Goal: Find specific page/section: Find specific page/section

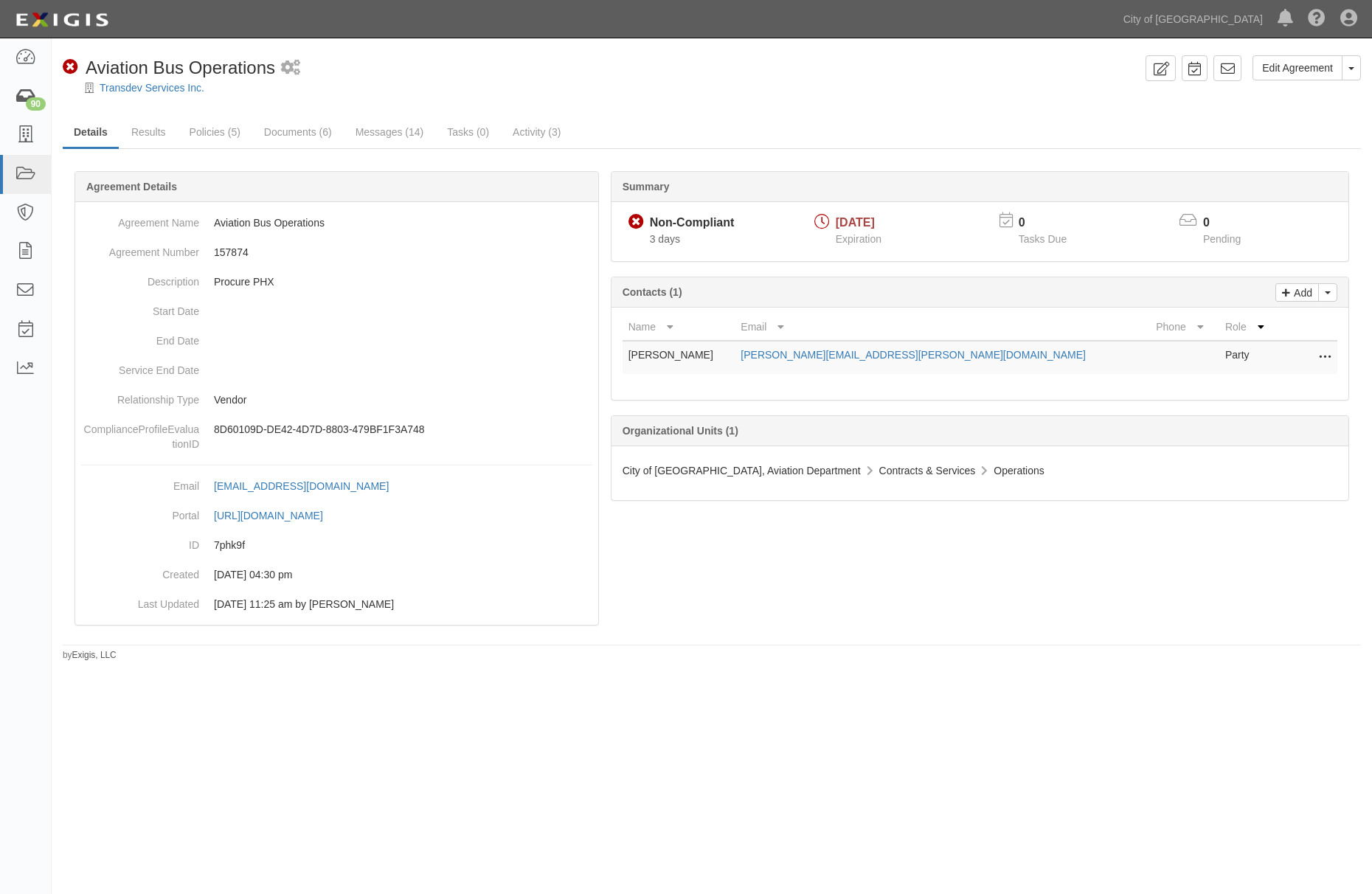
click at [15, 80] on link "90" at bounding box center [26, 96] width 51 height 39
click at [21, 88] on icon at bounding box center [26, 96] width 21 height 17
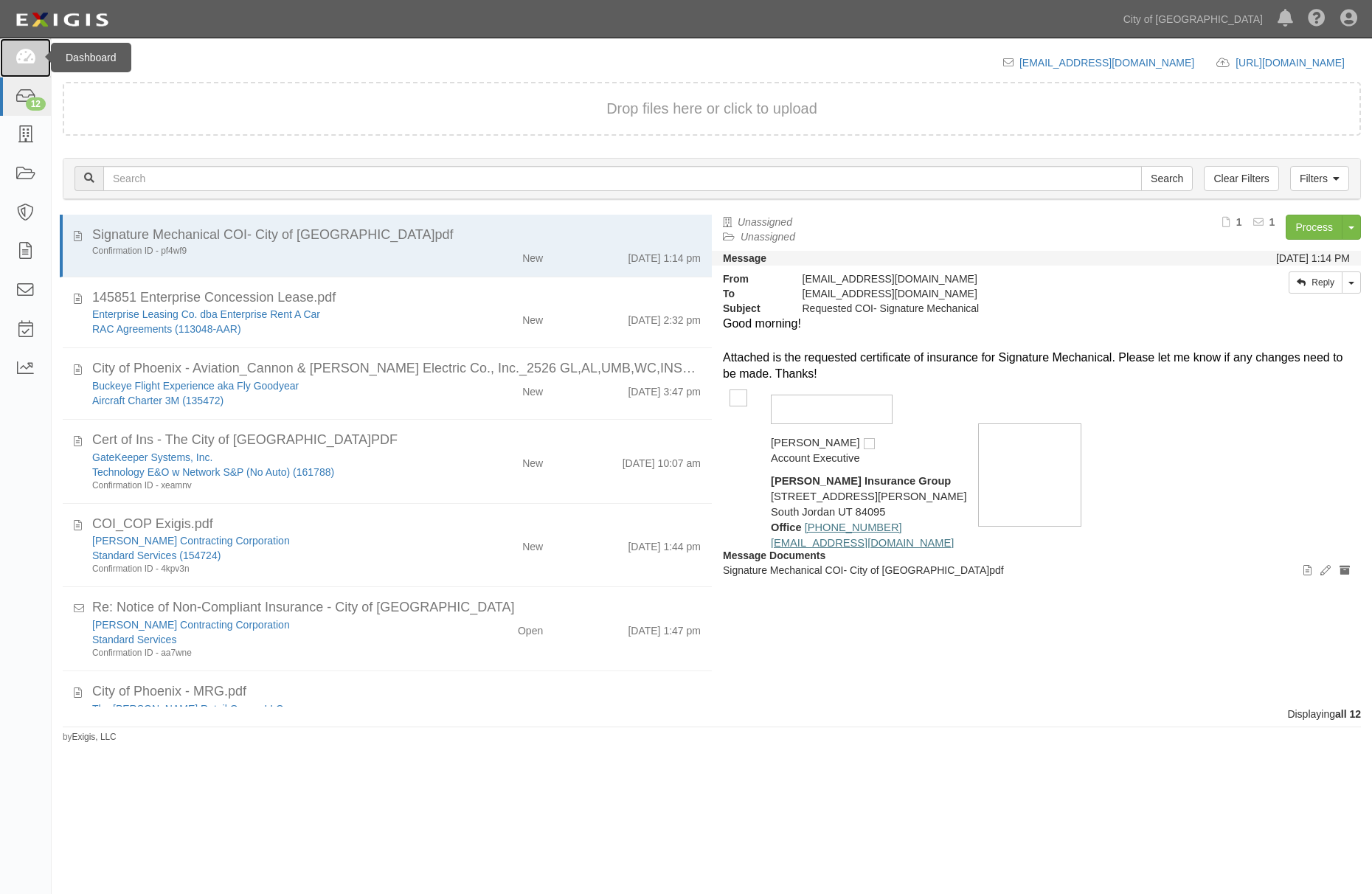
click at [28, 56] on icon at bounding box center [26, 57] width 21 height 17
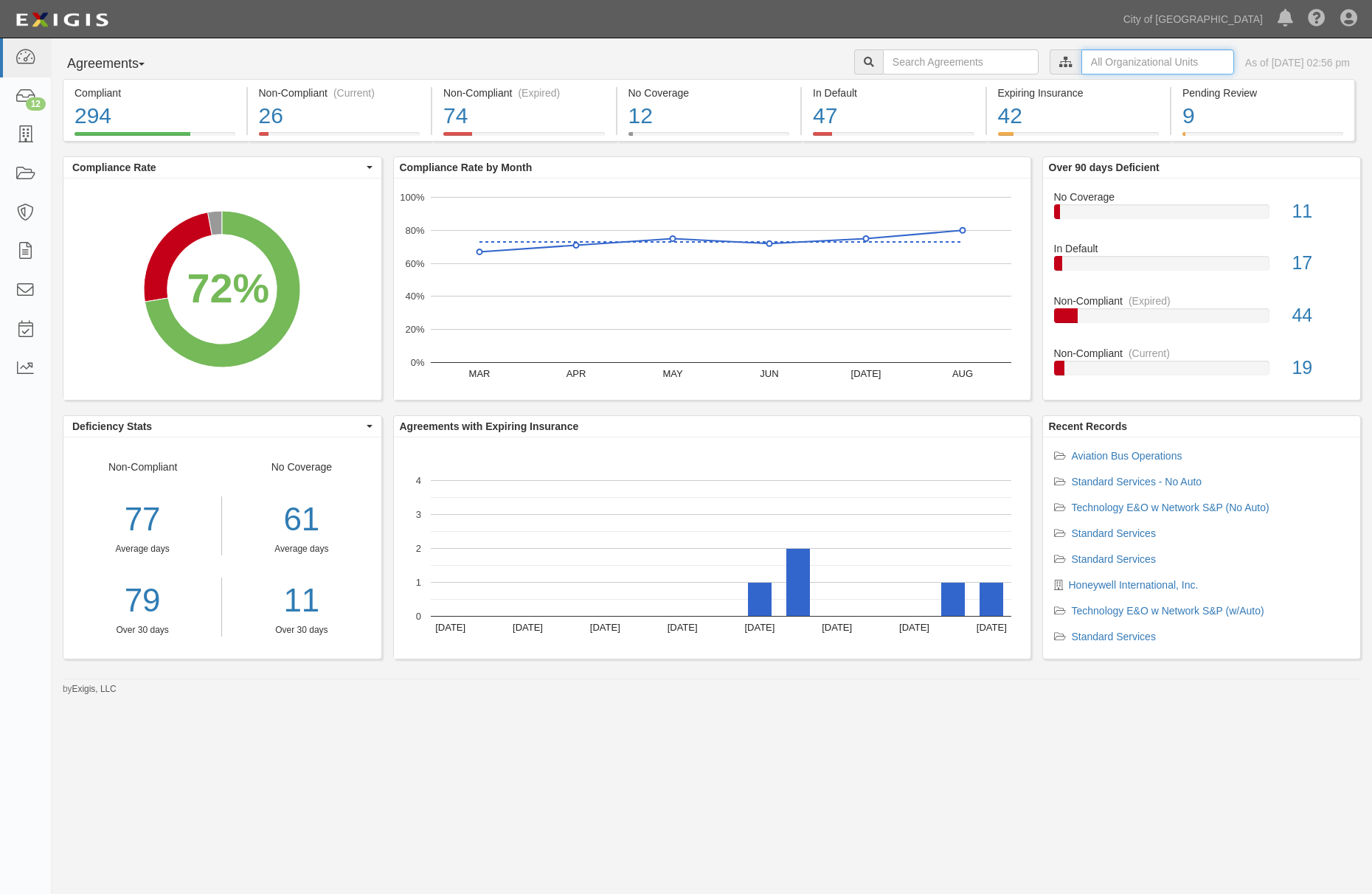
click at [1082, 57] on input "text" at bounding box center [1158, 61] width 153 height 25
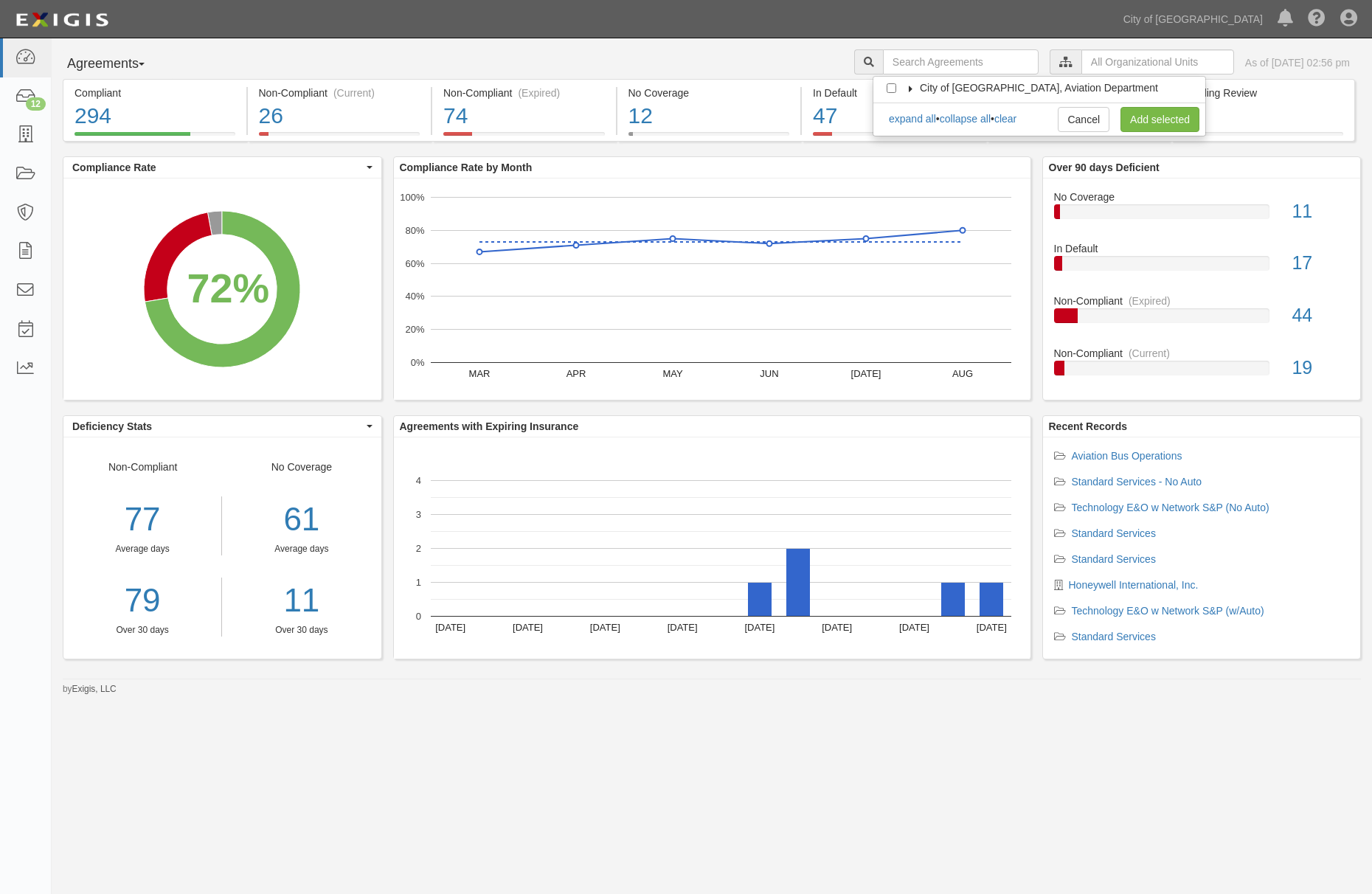
click at [914, 87] on icon at bounding box center [910, 88] width 10 height 6
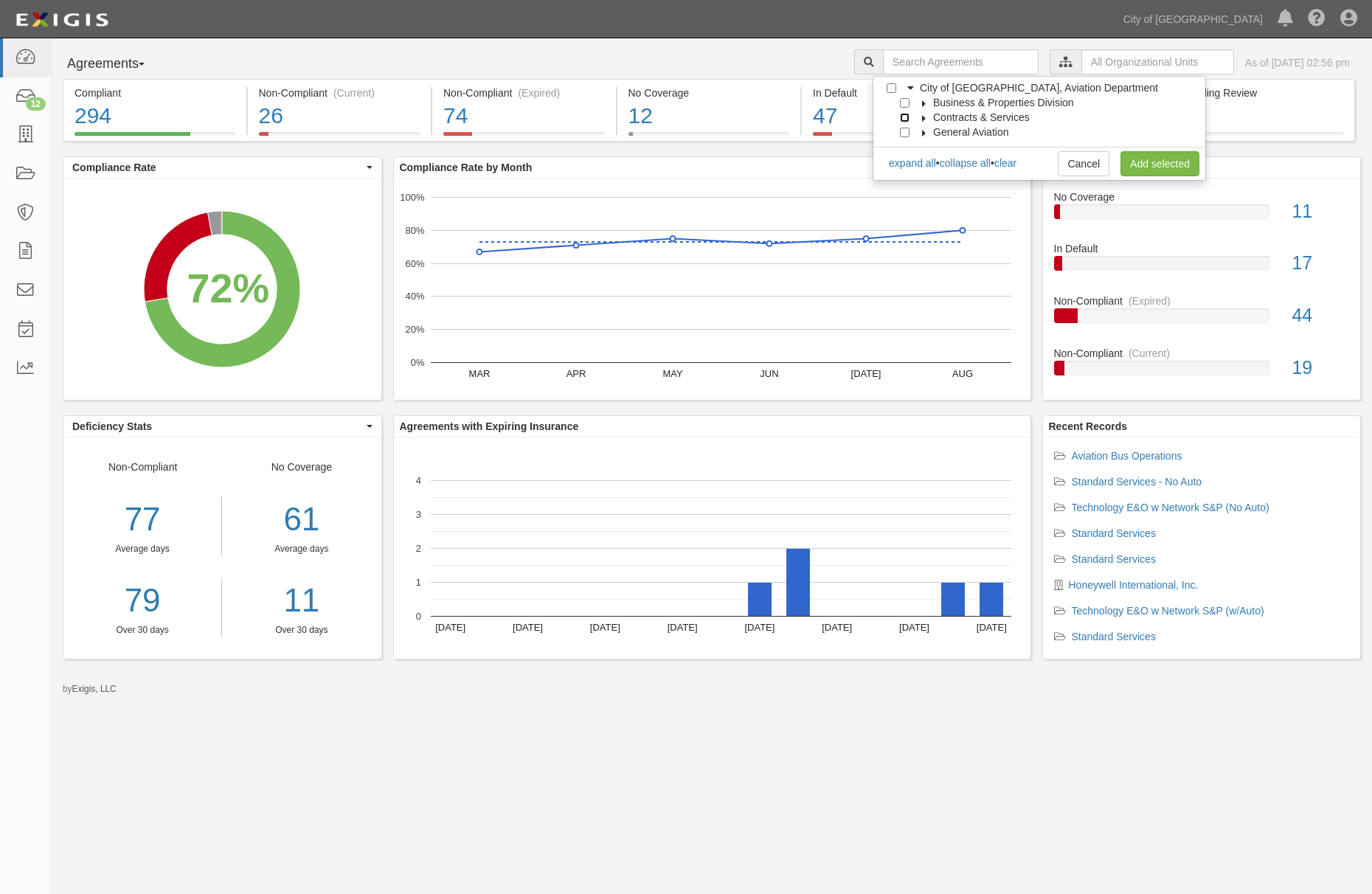
click at [906, 118] on input "Contracts & Services" at bounding box center [905, 118] width 10 height 10
checkbox input "true"
click at [1158, 154] on link "Add selected" at bounding box center [1160, 163] width 79 height 25
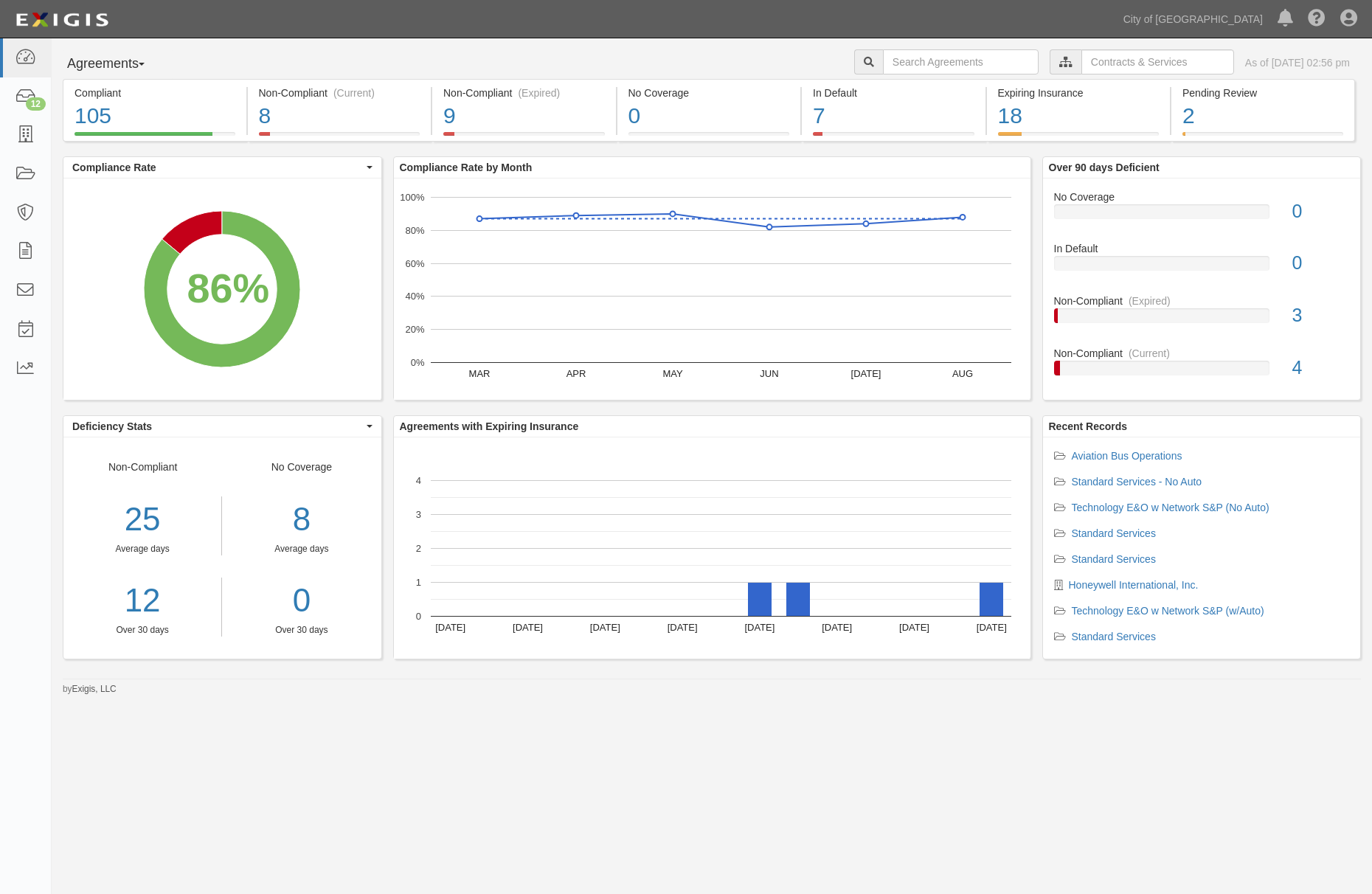
click at [1290, 732] on div "Agreements Parties Agreements Coverages City of Phoenix, Aviation Department Bu…" at bounding box center [686, 441] width 1372 height 805
click at [902, 60] on input "text" at bounding box center [961, 61] width 155 height 25
paste input "154775"
type input "154775"
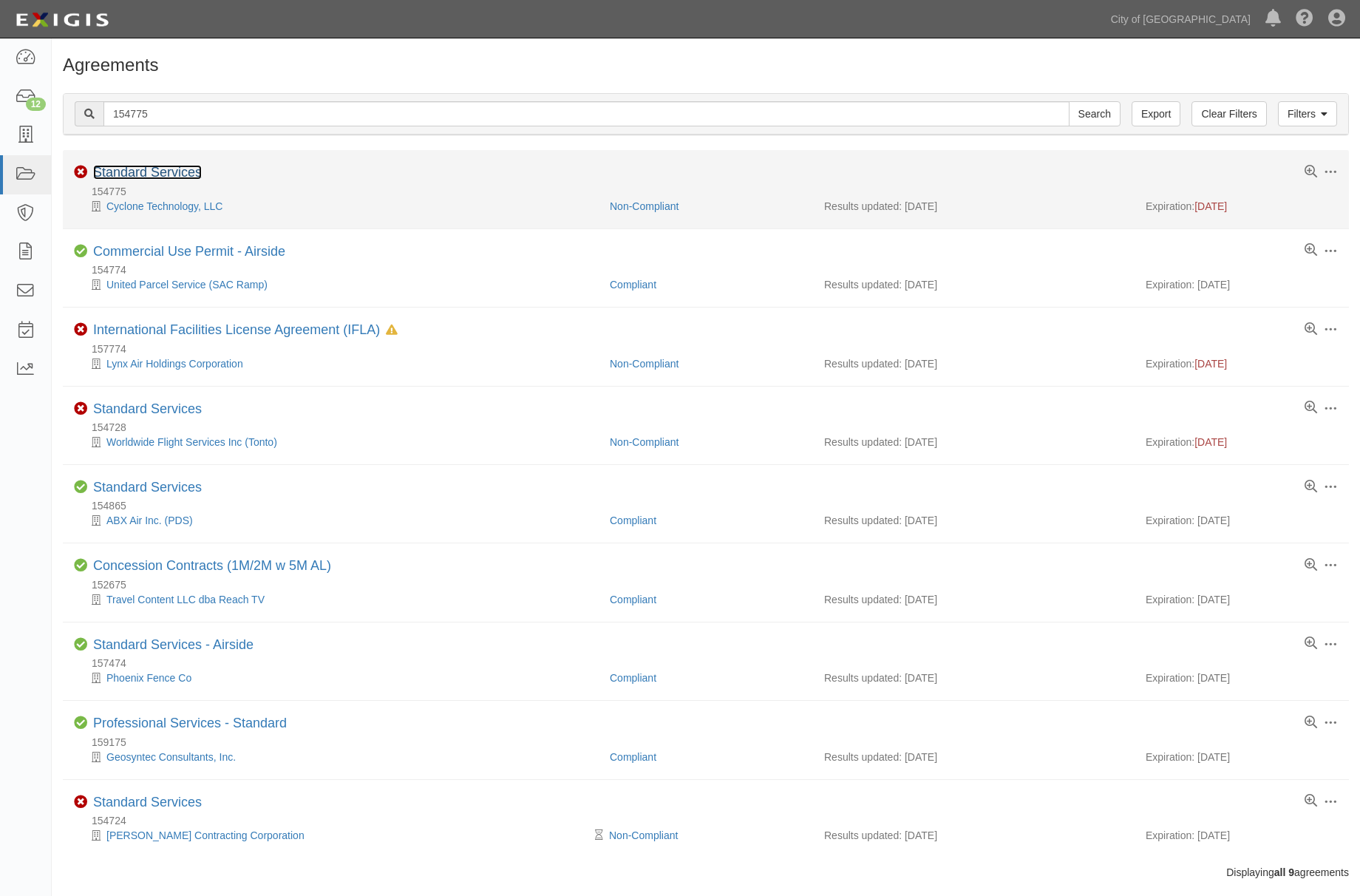
click at [178, 175] on link "Standard Services" at bounding box center [148, 172] width 109 height 15
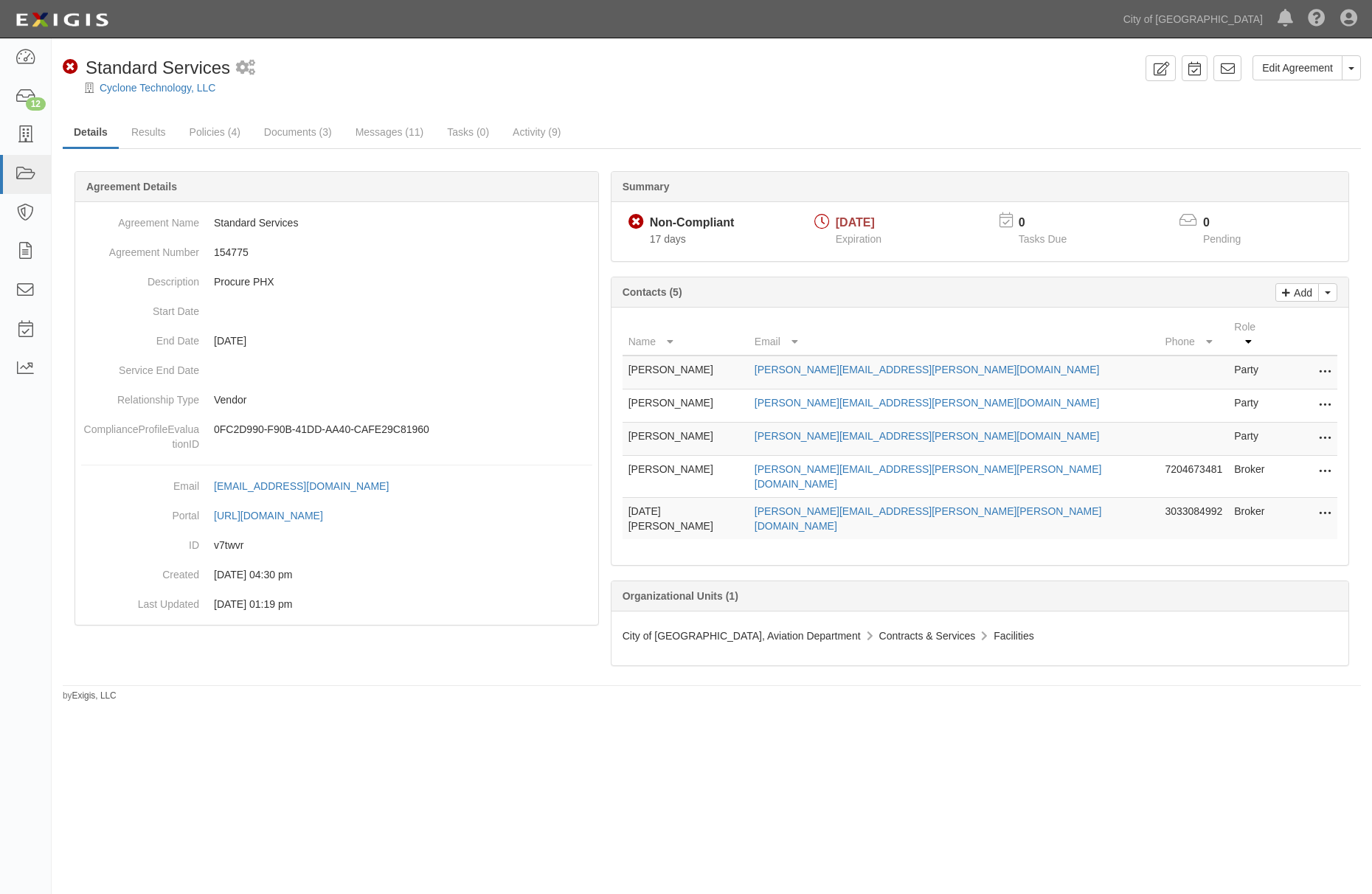
click at [189, 778] on div "Edit Agreement Toggle Agreement Dropdown View Audit Trail Archive Agreement Pla…" at bounding box center [686, 447] width 1372 height 805
click at [159, 735] on div "Edit Agreement Toggle Agreement Dropdown View Audit Trail Archive Agreement Pla…" at bounding box center [686, 447] width 1372 height 805
